Goal: Information Seeking & Learning: Learn about a topic

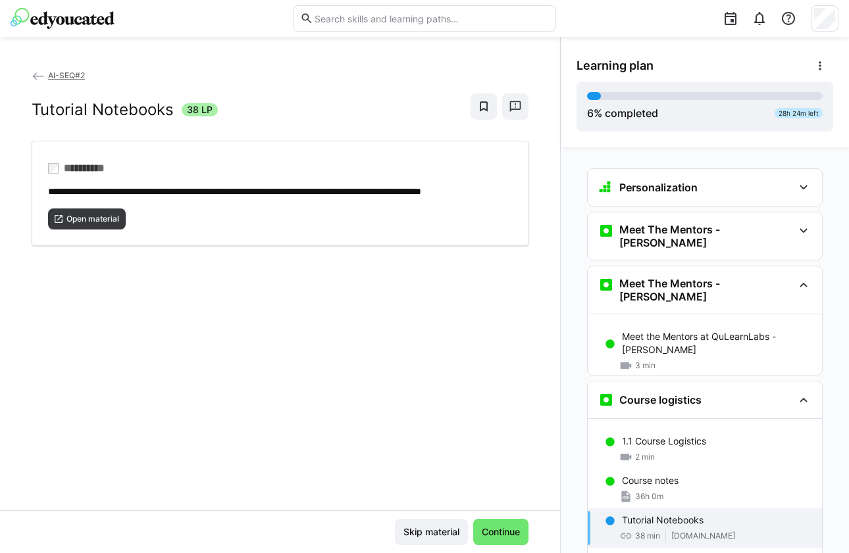
click at [53, 72] on span "AI-SEQ#2" at bounding box center [66, 75] width 37 height 10
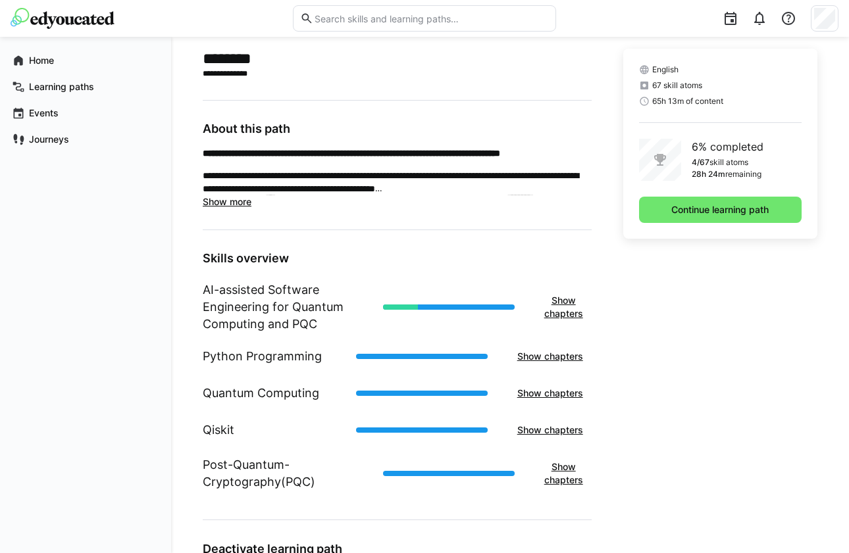
scroll to position [315, 0]
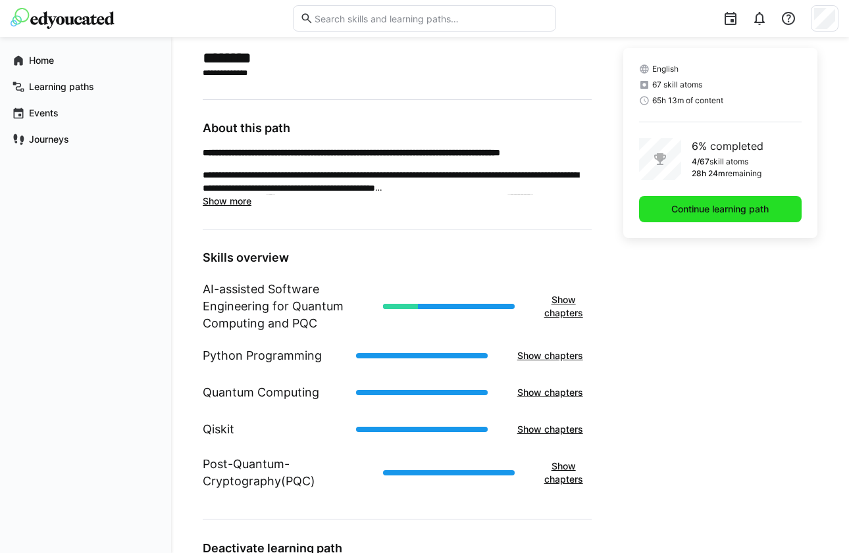
click at [689, 205] on span "Continue learning path" at bounding box center [719, 209] width 101 height 13
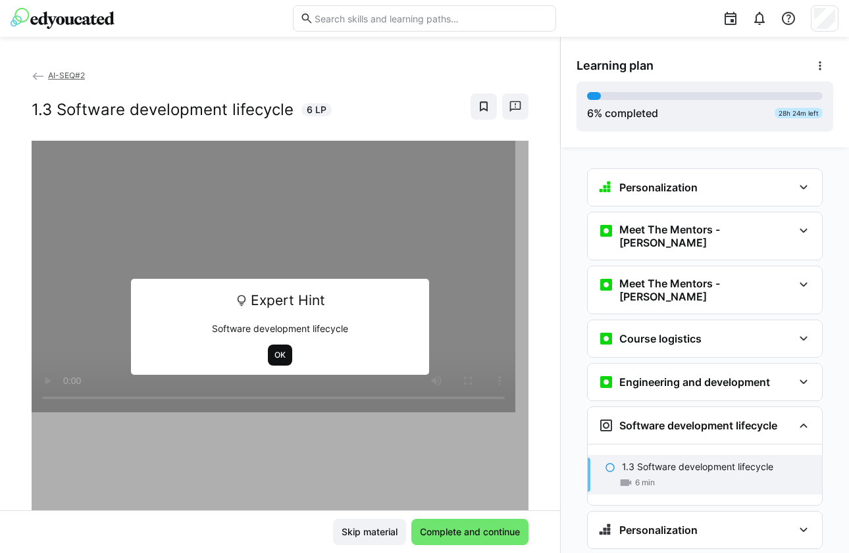
click at [270, 363] on span "OK" at bounding box center [280, 355] width 24 height 21
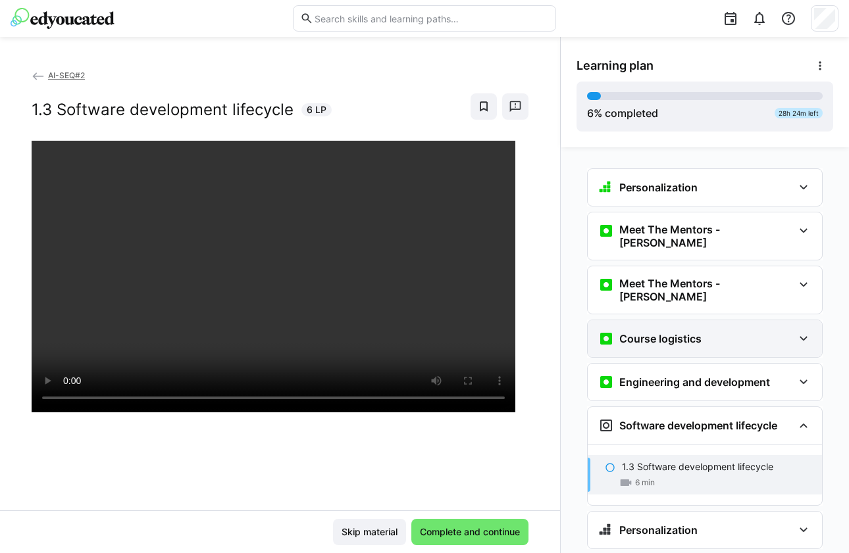
click at [693, 332] on h3 "Course logistics" at bounding box center [660, 338] width 82 height 13
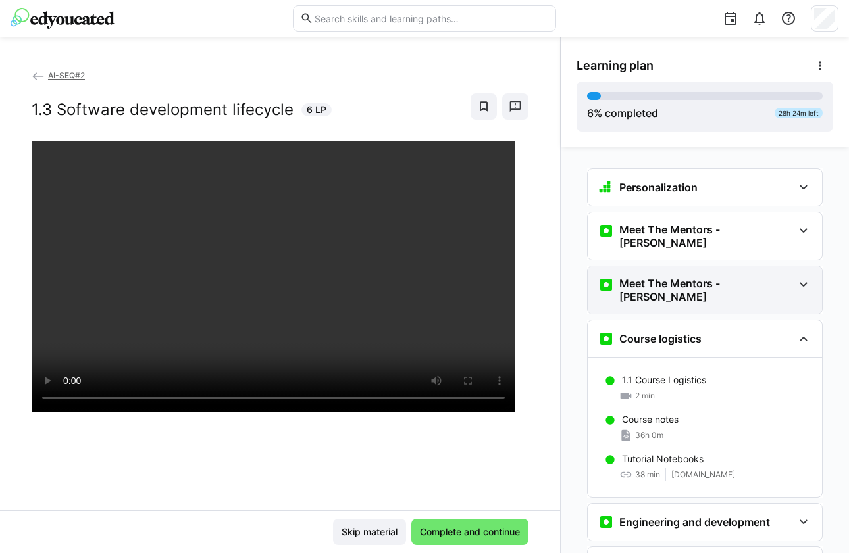
click at [677, 280] on h3 "Meet The Mentors - [PERSON_NAME]" at bounding box center [706, 290] width 174 height 26
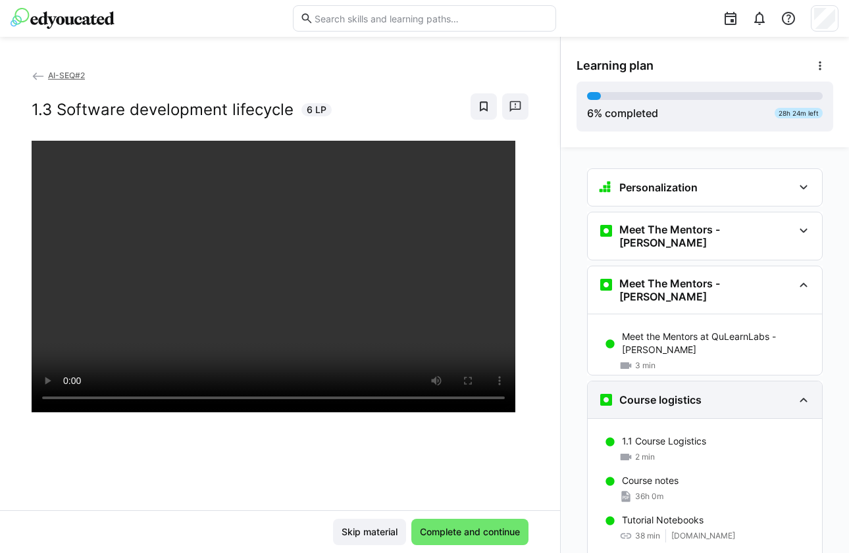
click at [666, 393] on h3 "Course logistics" at bounding box center [660, 399] width 82 height 13
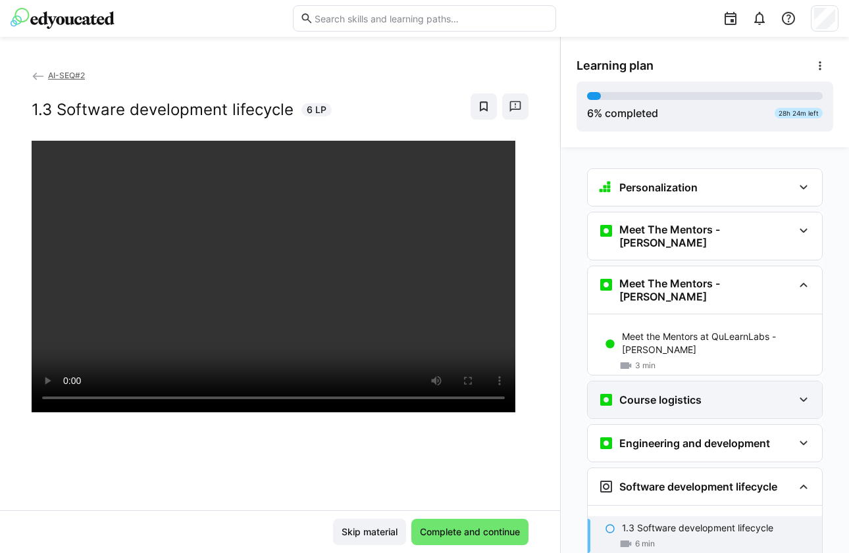
click at [666, 393] on h3 "Course logistics" at bounding box center [660, 399] width 82 height 13
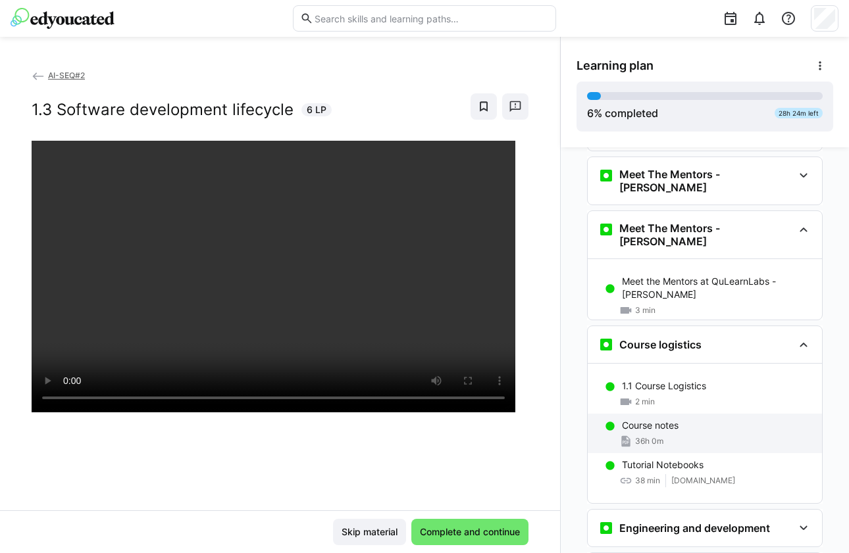
scroll to position [80, 0]
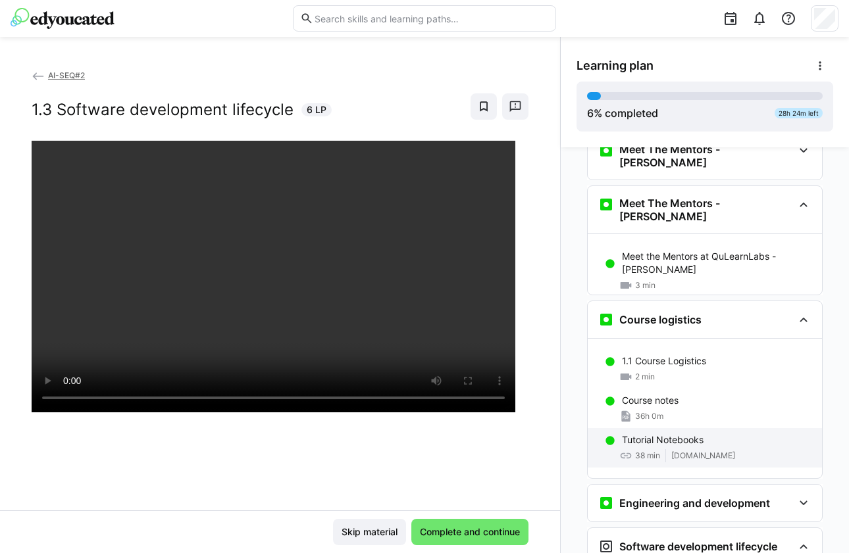
click at [641, 433] on p "Tutorial Notebooks" at bounding box center [663, 439] width 82 height 13
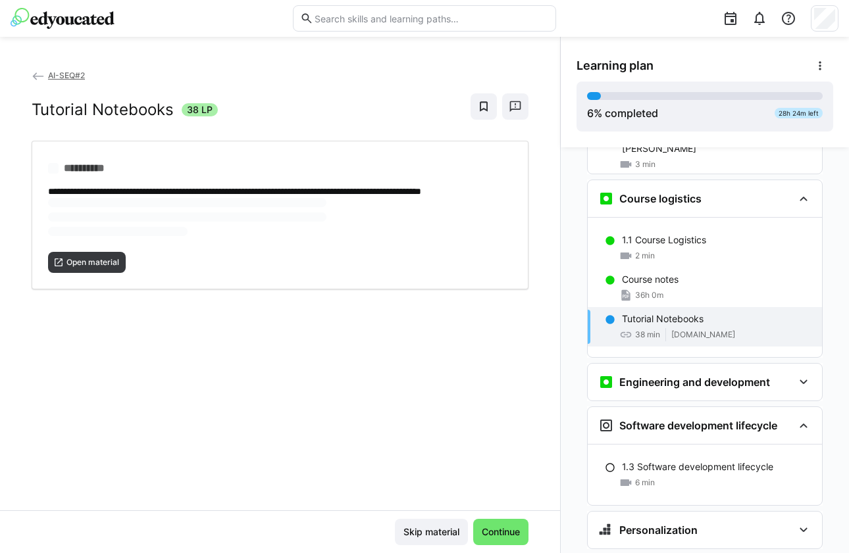
scroll to position [212, 0]
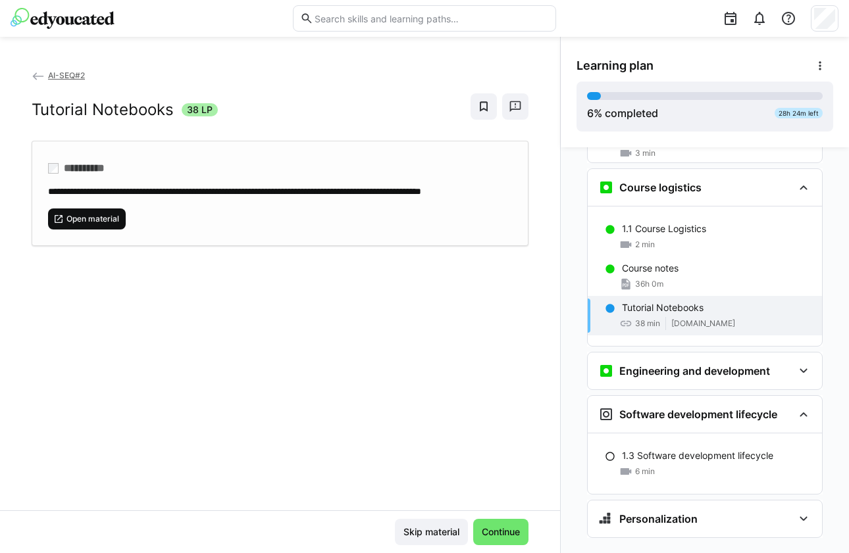
click at [112, 224] on span "Open material" at bounding box center [92, 219] width 55 height 11
